Goal: Find specific page/section: Locate a particular part of the current website

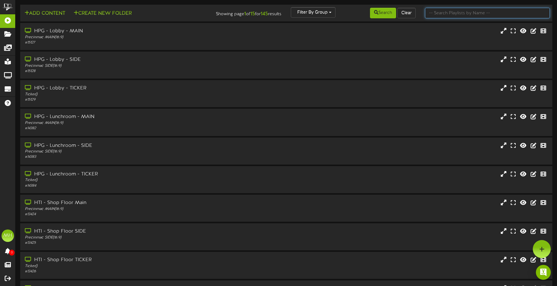
click at [445, 11] on input "text" at bounding box center [487, 13] width 125 height 11
type input "mtm"
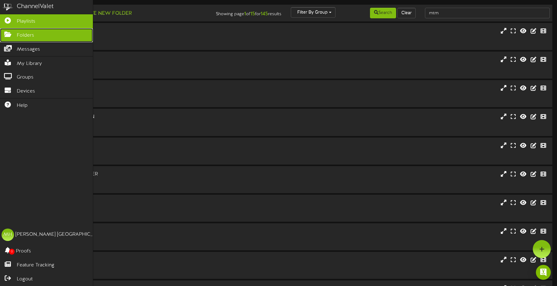
click at [18, 34] on span "Folders" at bounding box center [25, 35] width 17 height 7
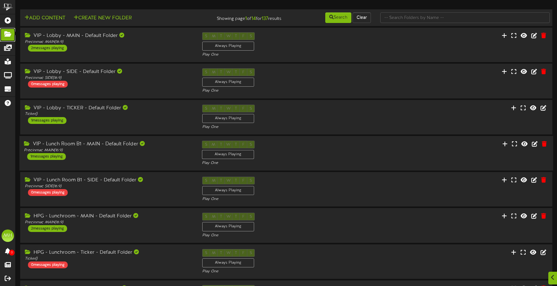
scroll to position [127, 0]
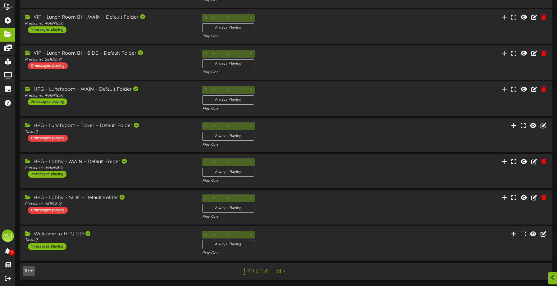
click at [265, 271] on link "6" at bounding box center [267, 271] width 4 height 7
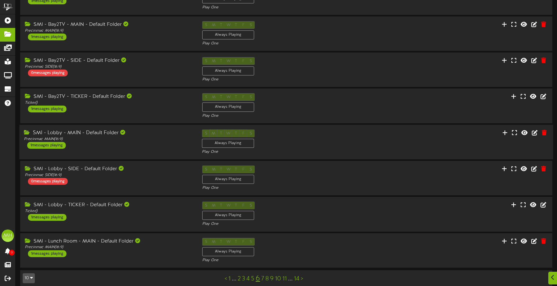
scroll to position [127, 0]
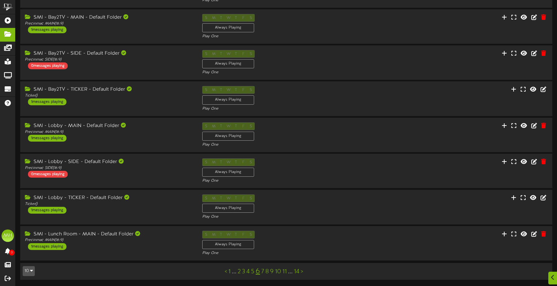
click at [271, 272] on link "9" at bounding box center [272, 271] width 4 height 7
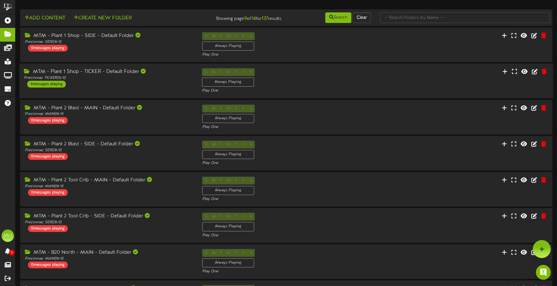
click at [93, 71] on div "MTM - Plant 1 Shop - TICKER - Default Folder" at bounding box center [108, 71] width 169 height 7
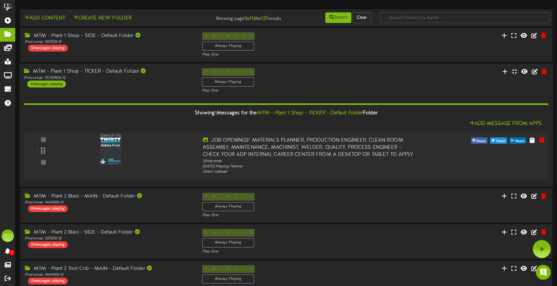
click at [116, 148] on img at bounding box center [111, 149] width 22 height 31
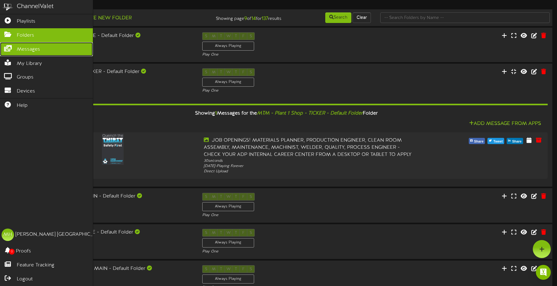
click at [25, 51] on span "Messages" at bounding box center [28, 49] width 23 height 7
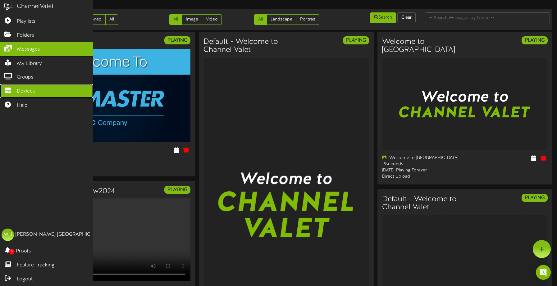
click at [20, 84] on link "Devices" at bounding box center [46, 91] width 93 height 14
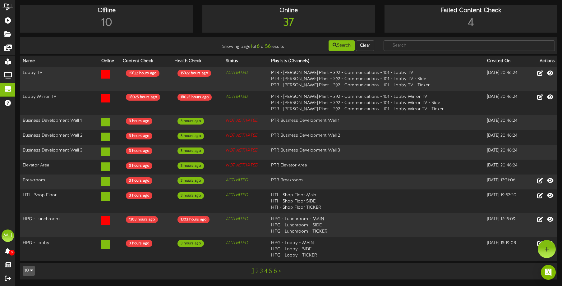
click at [256, 268] on link "2" at bounding box center [256, 271] width 3 height 7
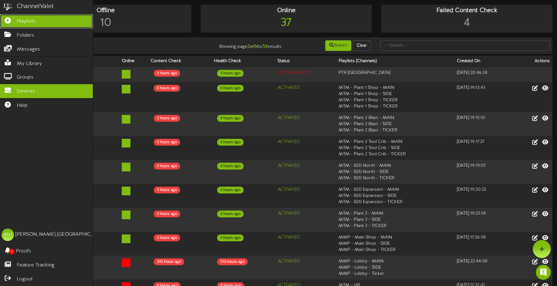
click at [28, 20] on span "Playlists" at bounding box center [26, 21] width 19 height 7
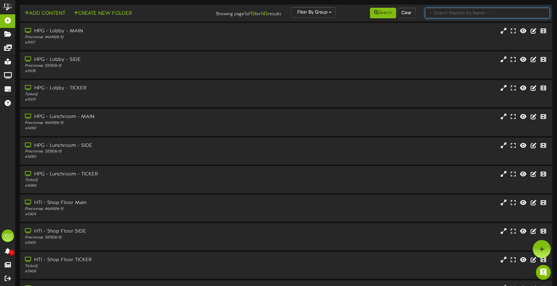
click at [451, 12] on input "text" at bounding box center [487, 13] width 125 height 11
type input "MTM-Ticker"
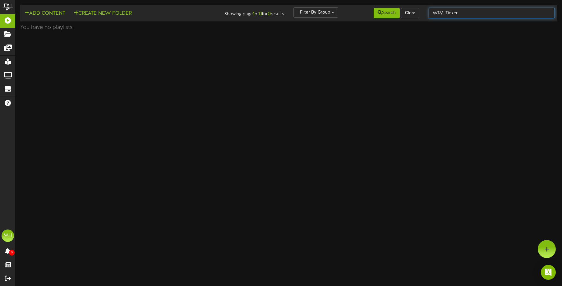
click at [448, 12] on input "MTM-Ticker" at bounding box center [491, 13] width 126 height 11
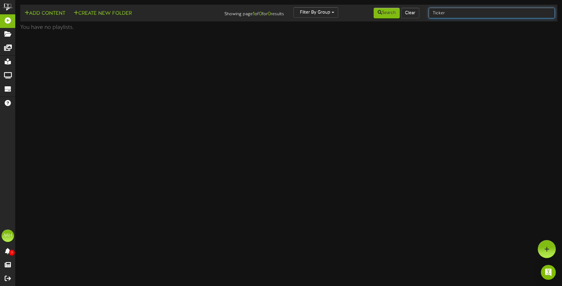
type input "Ticker"
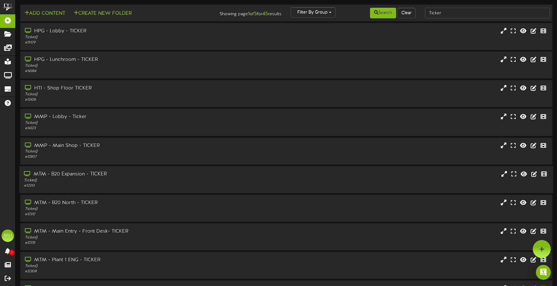
click at [70, 173] on div "MTM - B20 Expansion - TICKER" at bounding box center [130, 174] width 213 height 7
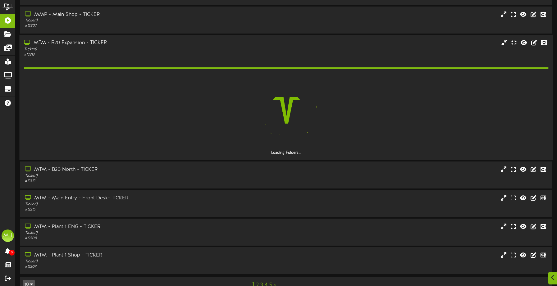
scroll to position [111, 0]
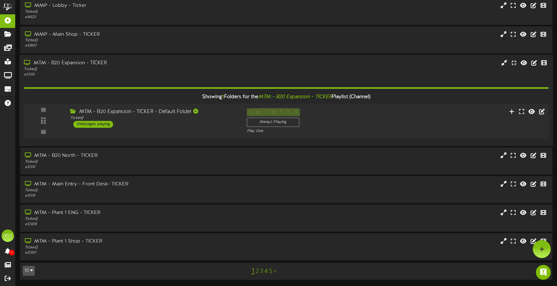
click at [114, 110] on div "MTM - B20 Expansion - TICKER - Default Folder" at bounding box center [153, 111] width 167 height 7
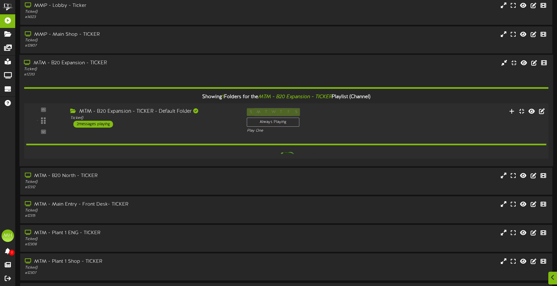
scroll to position [131, 0]
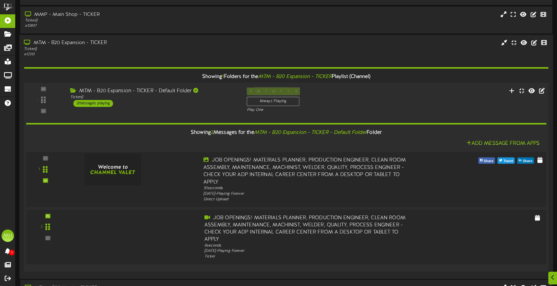
click at [173, 180] on div "1" at bounding box center [286, 179] width 525 height 45
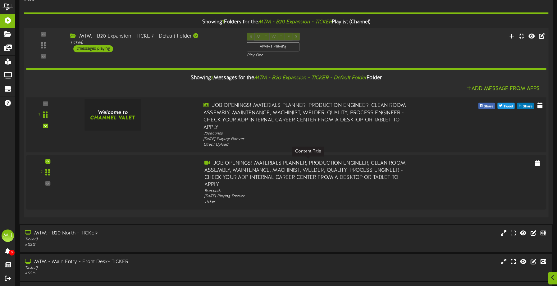
scroll to position [186, 0]
click at [156, 172] on div "2" at bounding box center [286, 181] width 525 height 45
click at [237, 170] on div "JOB OPENINGS! MATERIALS PLANNER, PRODUCTION ENGINEER, CLEAN ROOM ASSEMBLY, MAIN…" at bounding box center [307, 173] width 209 height 29
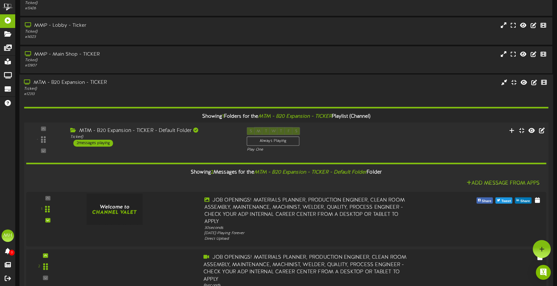
scroll to position [91, 0]
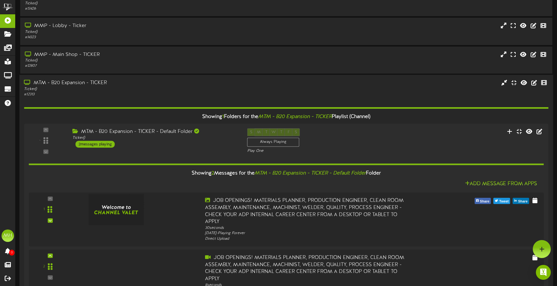
click at [101, 97] on div "# 12313" at bounding box center [130, 94] width 213 height 5
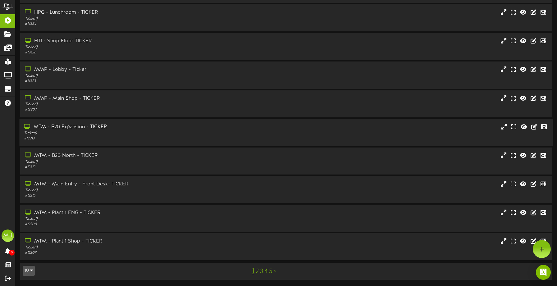
click at [101, 97] on div "MMP - Main Shop - TICKER" at bounding box center [131, 98] width 212 height 7
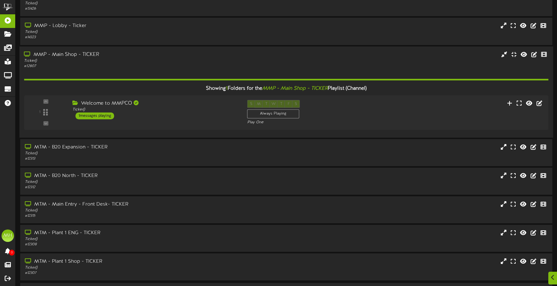
click at [85, 55] on div "MMP - Main Shop - TICKER" at bounding box center [130, 54] width 213 height 7
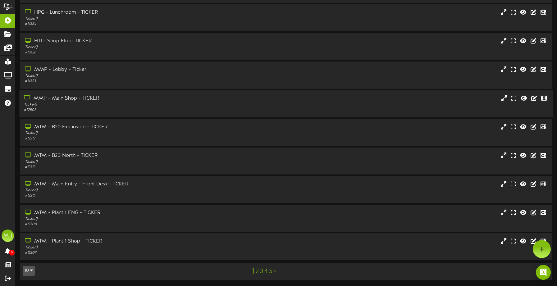
scroll to position [0, 0]
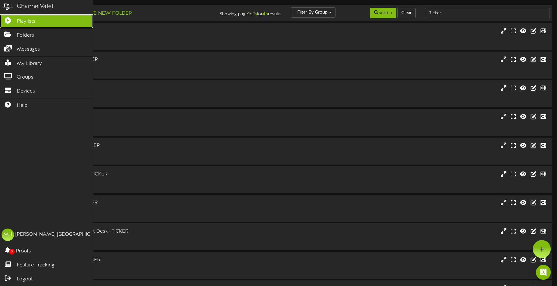
click at [30, 19] on span "Playlists" at bounding box center [26, 21] width 19 height 7
